Goal: Task Accomplishment & Management: Manage account settings

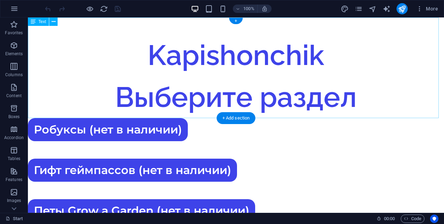
click at [77, 55] on div "Kapishonchik Выберите раздел" at bounding box center [236, 67] width 416 height 101
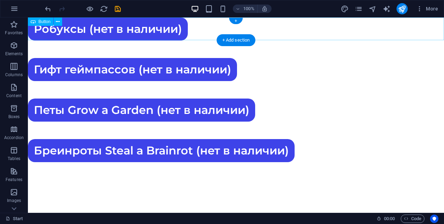
click at [209, 29] on div "Робуксы (нет в наличии)" at bounding box center [236, 28] width 416 height 23
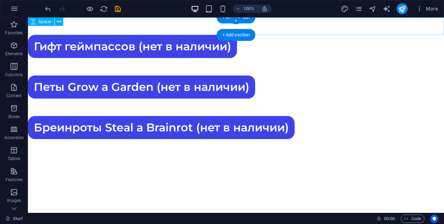
click at [197, 29] on div at bounding box center [236, 25] width 416 height 17
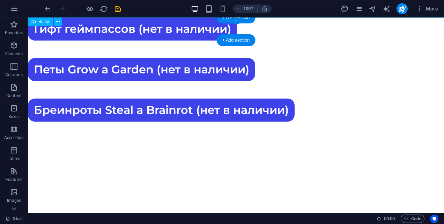
click at [193, 32] on div "Гифт геймпассов (нет в наличии)" at bounding box center [236, 28] width 416 height 23
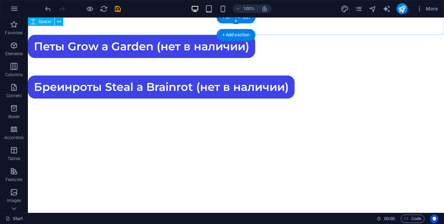
click at [193, 32] on div at bounding box center [236, 25] width 416 height 17
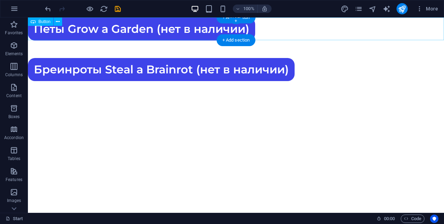
click at [193, 32] on div "Петы Grow a Garden (нет в наличии)" at bounding box center [236, 28] width 416 height 23
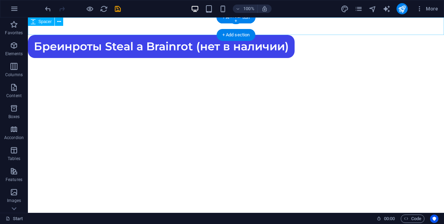
click at [193, 32] on div at bounding box center [236, 25] width 416 height 17
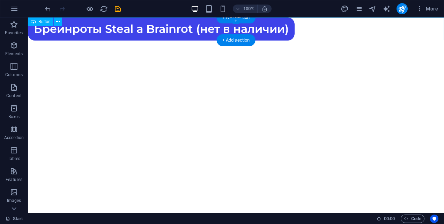
click at [193, 32] on div "Бреинроты Steal a Brainrot (нет в наличии)" at bounding box center [236, 28] width 416 height 23
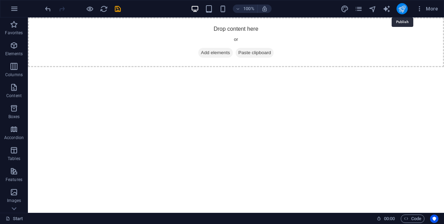
click at [401, 10] on icon "publish" at bounding box center [402, 9] width 8 height 8
